Goal: Information Seeking & Learning: Stay updated

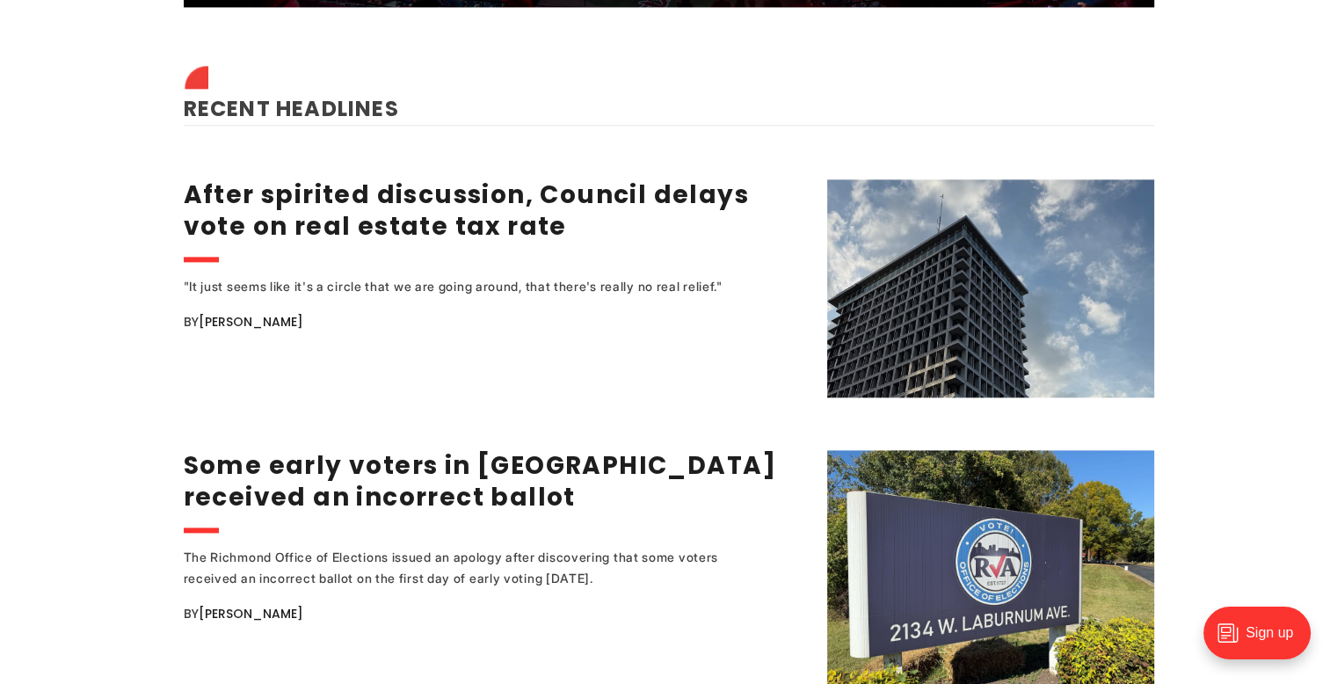
scroll to position [2814, 0]
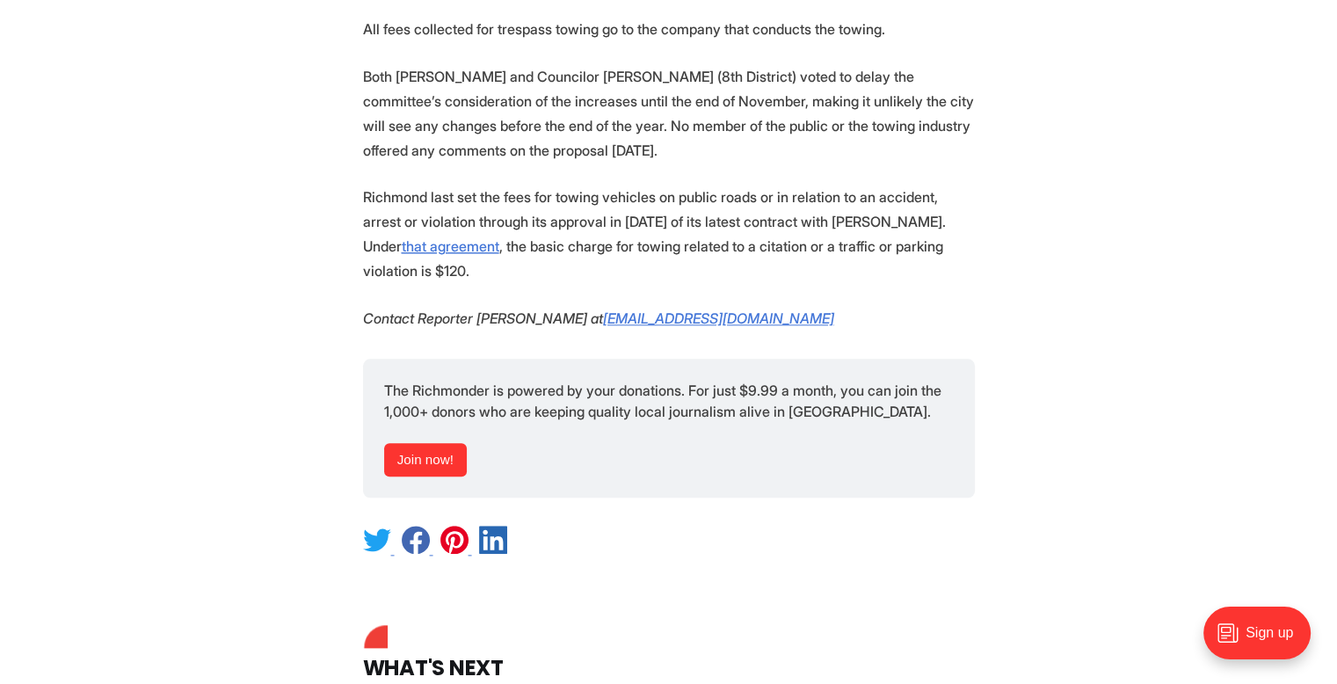
scroll to position [1934, 0]
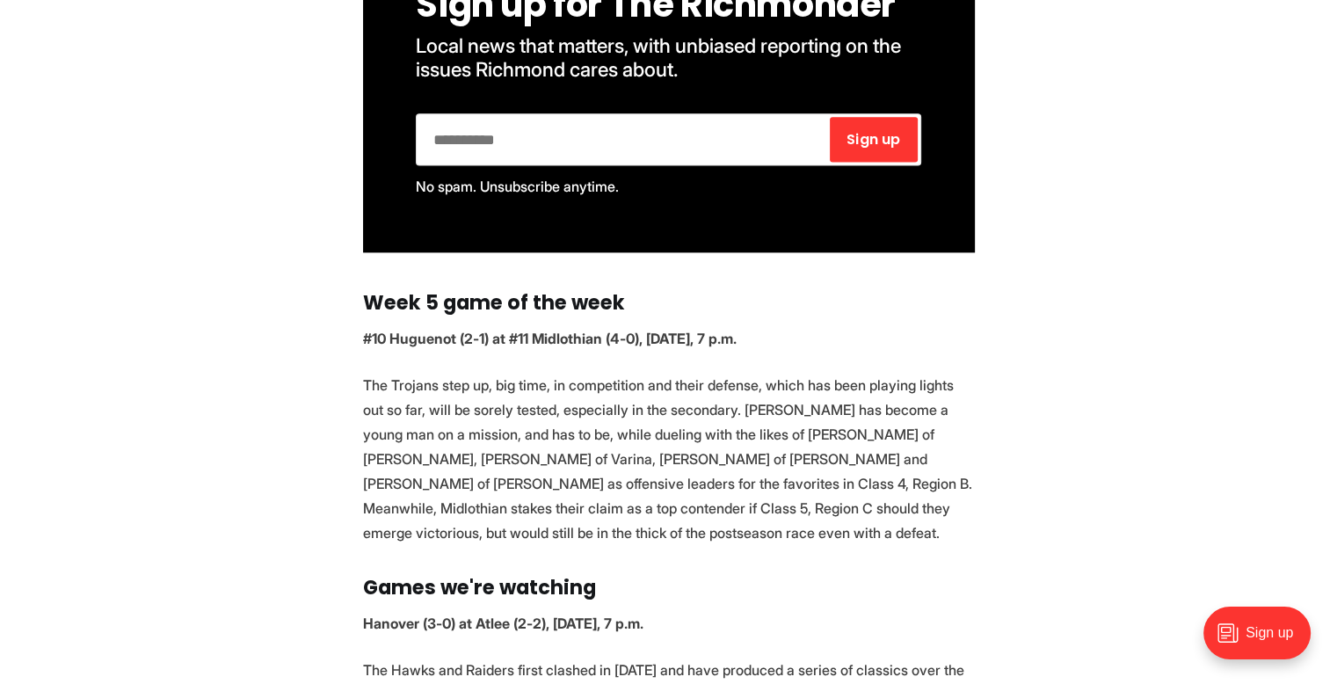
scroll to position [2286, 0]
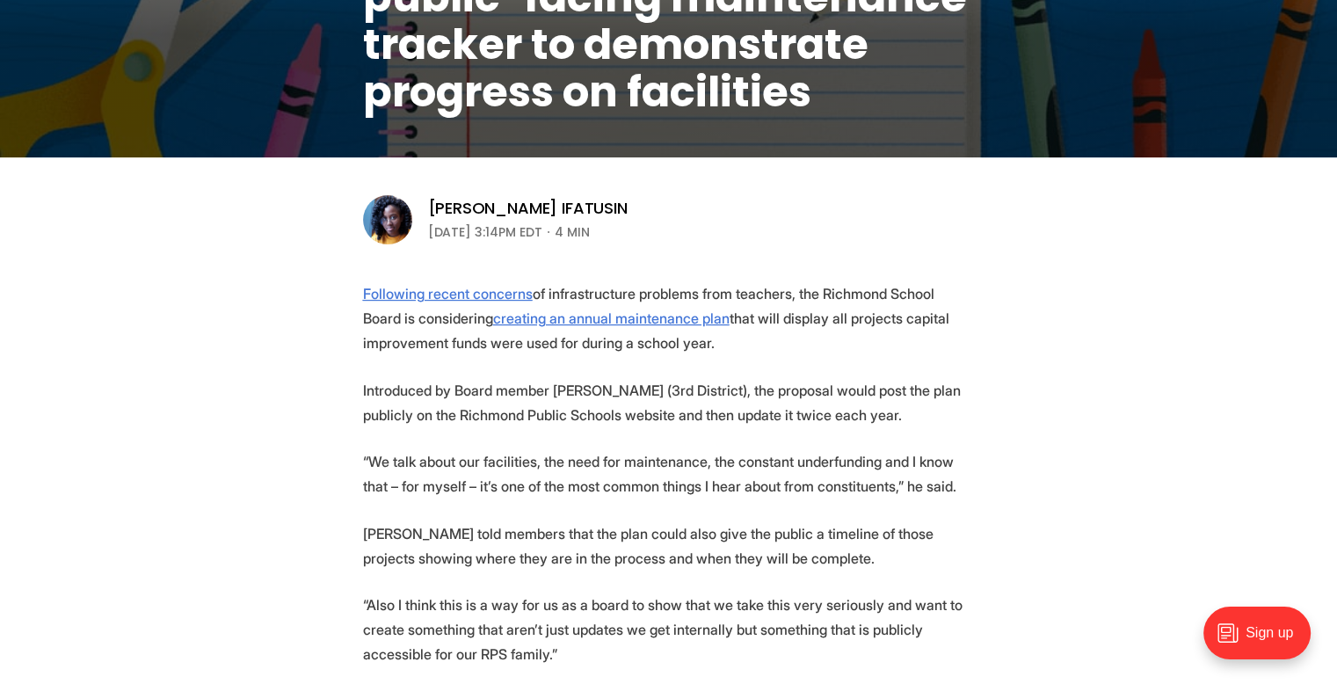
scroll to position [616, 0]
